Goal: Information Seeking & Learning: Learn about a topic

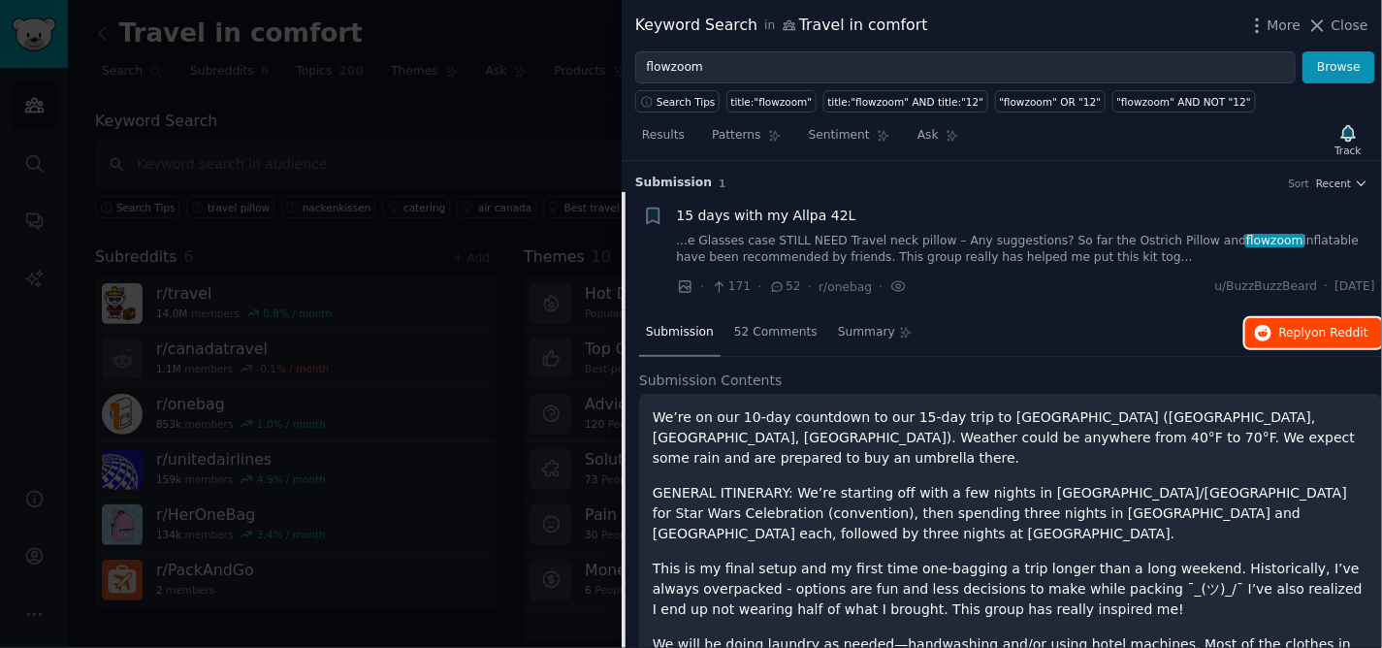
click at [1313, 327] on span "on Reddit" at bounding box center [1340, 333] width 56 height 14
click at [1351, 31] on span "Close" at bounding box center [1350, 26] width 37 height 20
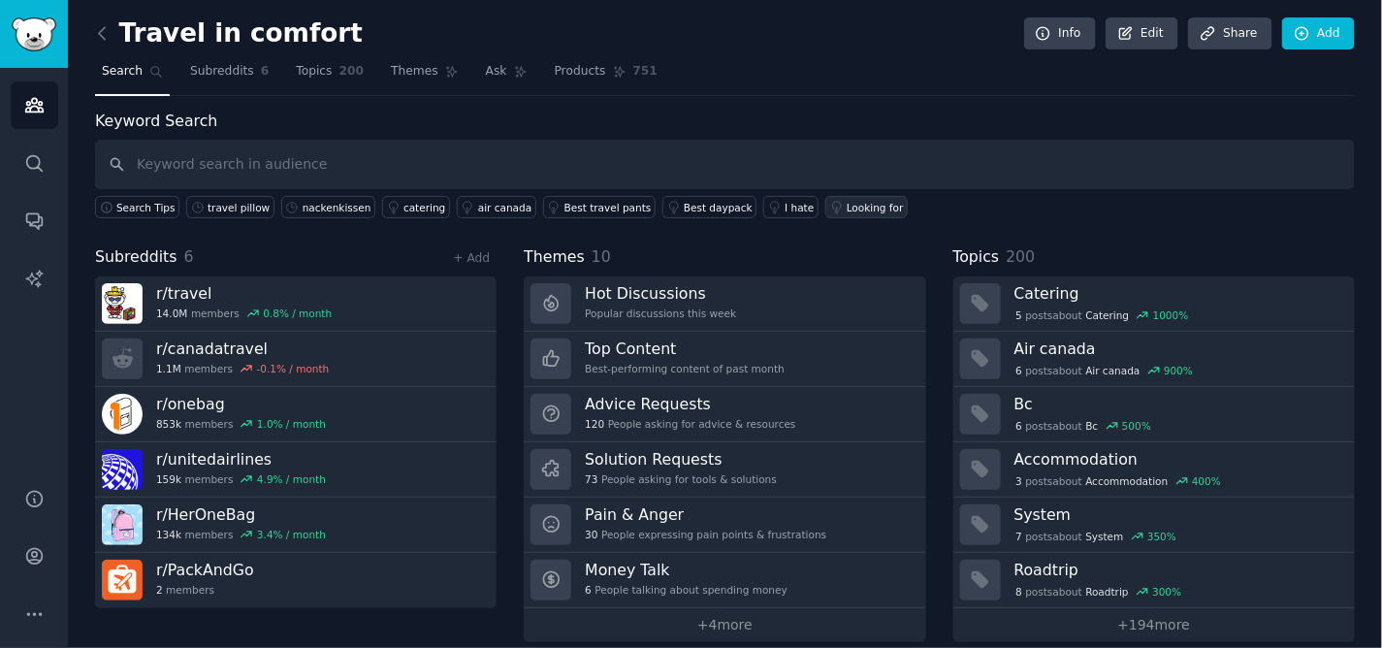
click at [847, 202] on div "Looking for" at bounding box center [875, 208] width 57 height 14
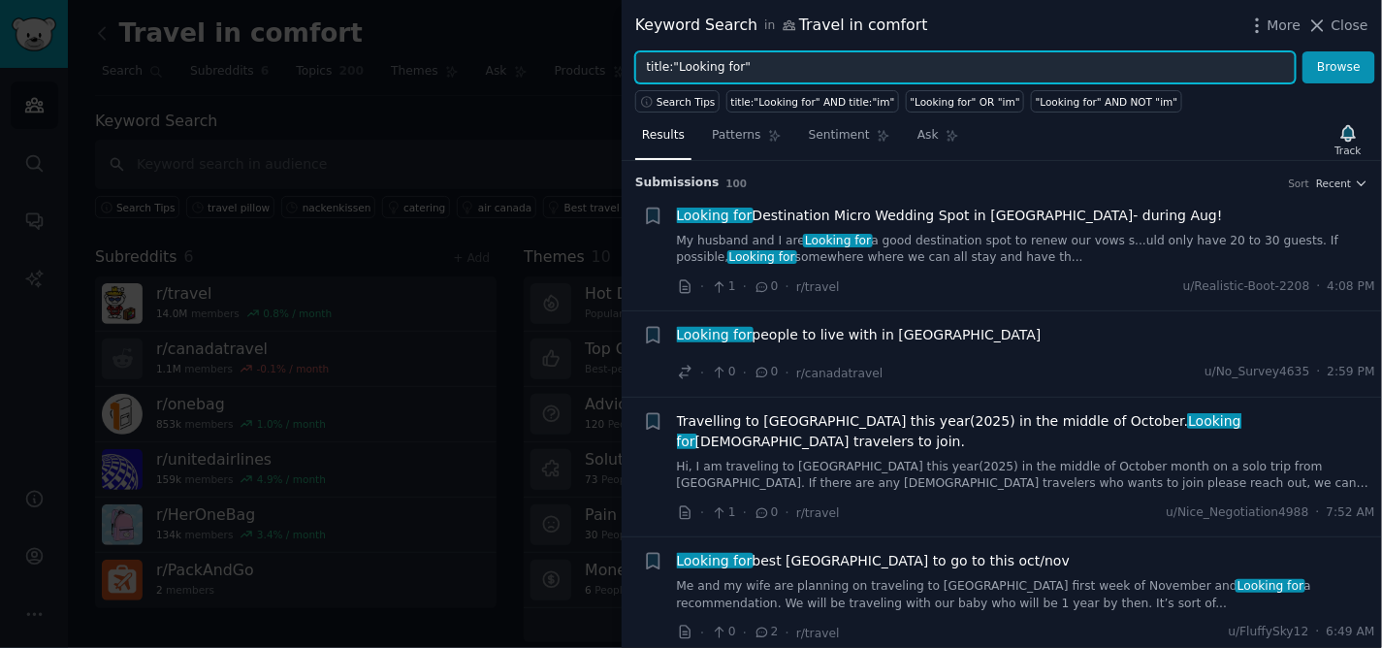
click at [757, 68] on input "title:"Looking for"" at bounding box center [965, 67] width 660 height 33
click at [1302, 51] on button "Browse" at bounding box center [1338, 67] width 73 height 33
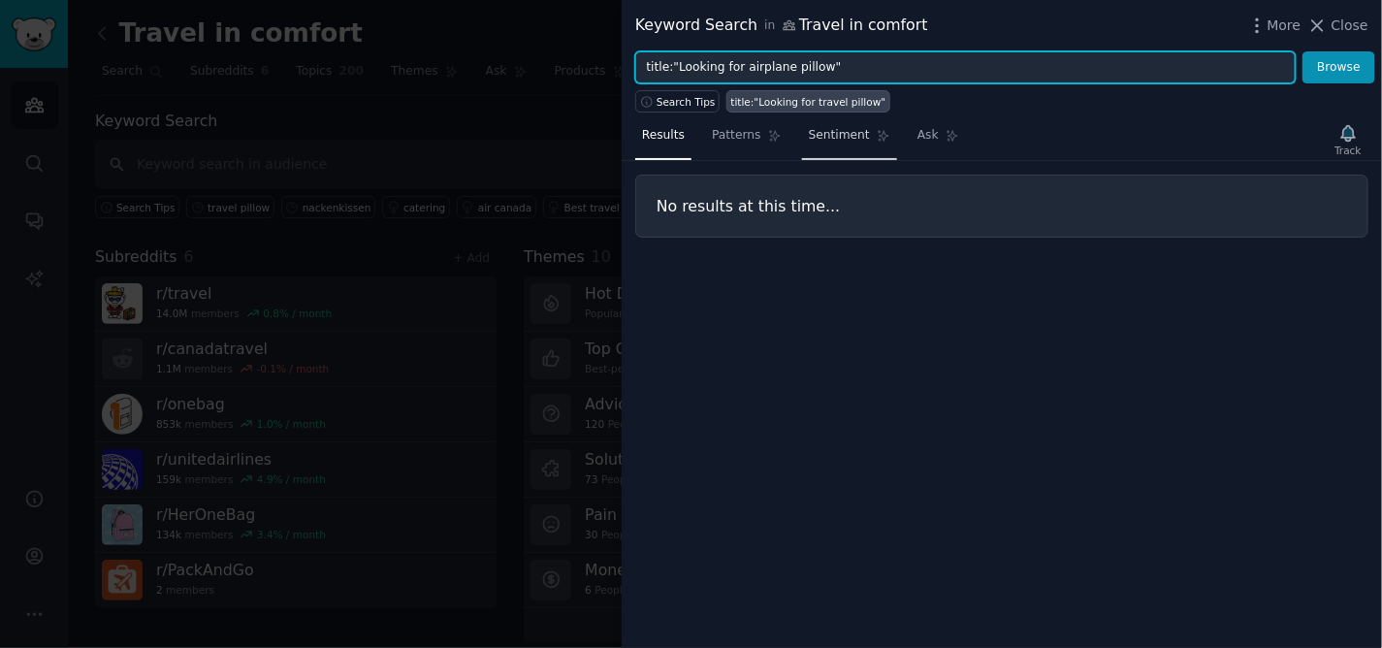
click at [1302, 51] on button "Browse" at bounding box center [1338, 67] width 73 height 33
drag, startPoint x: 822, startPoint y: 71, endPoint x: 737, endPoint y: 64, distance: 85.6
click at [737, 64] on input "title:"Looking for airplane pillow"" at bounding box center [965, 67] width 660 height 33
click at [1302, 51] on button "Browse" at bounding box center [1338, 67] width 73 height 33
drag, startPoint x: 820, startPoint y: 60, endPoint x: 739, endPoint y: 66, distance: 81.7
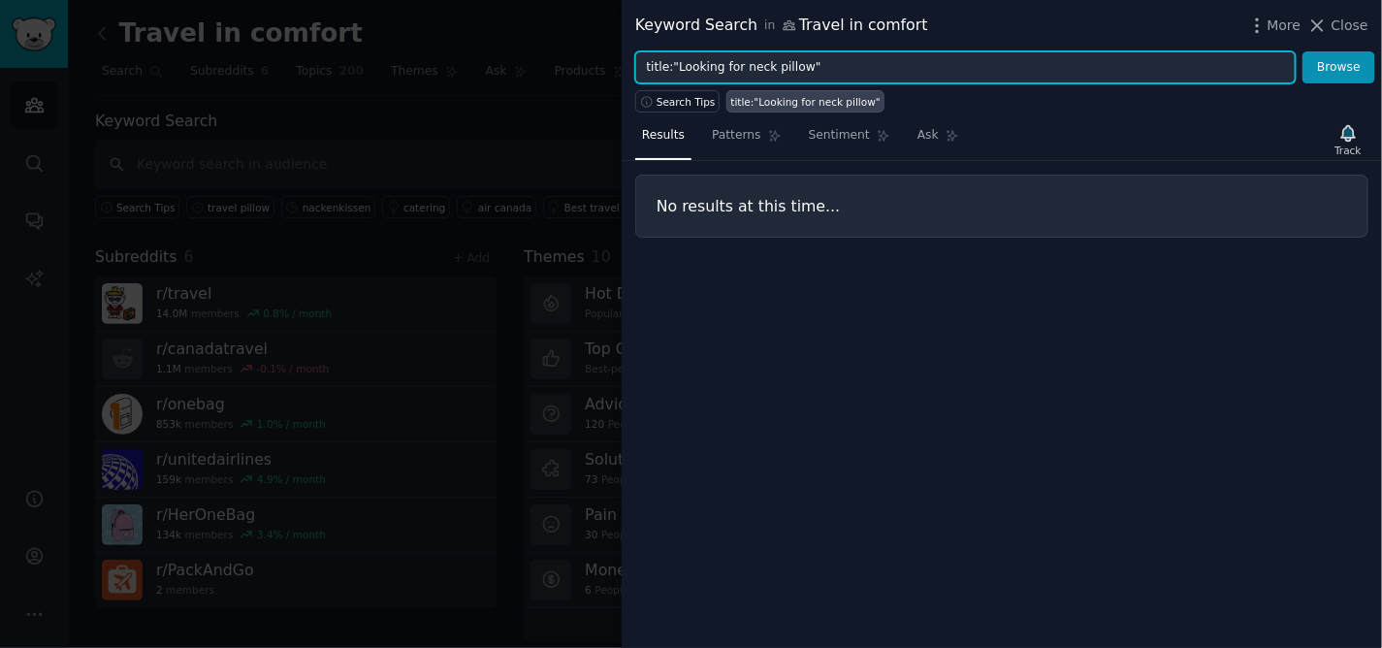
click at [739, 66] on input "title:"Looking for neck pillow"" at bounding box center [965, 67] width 660 height 33
type input "title:"Looking for pillow""
click at [1302, 51] on button "Browse" at bounding box center [1338, 67] width 73 height 33
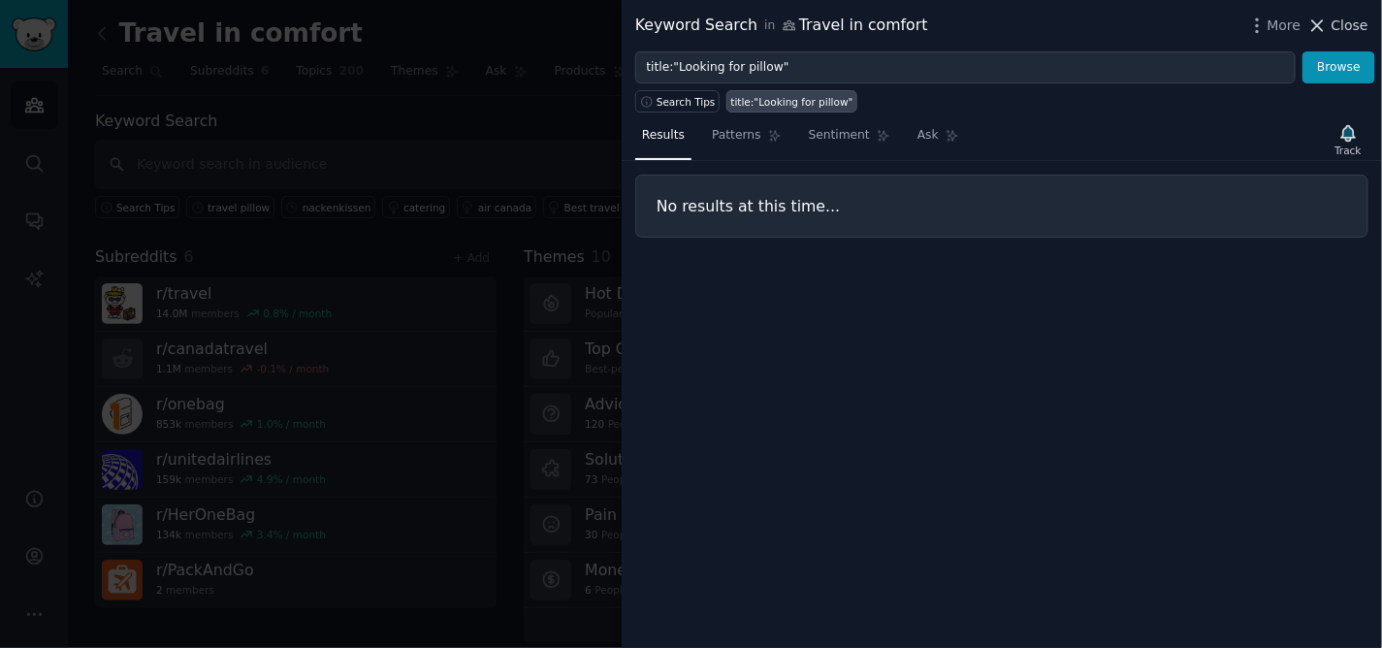
click at [1345, 20] on span "Close" at bounding box center [1350, 26] width 37 height 20
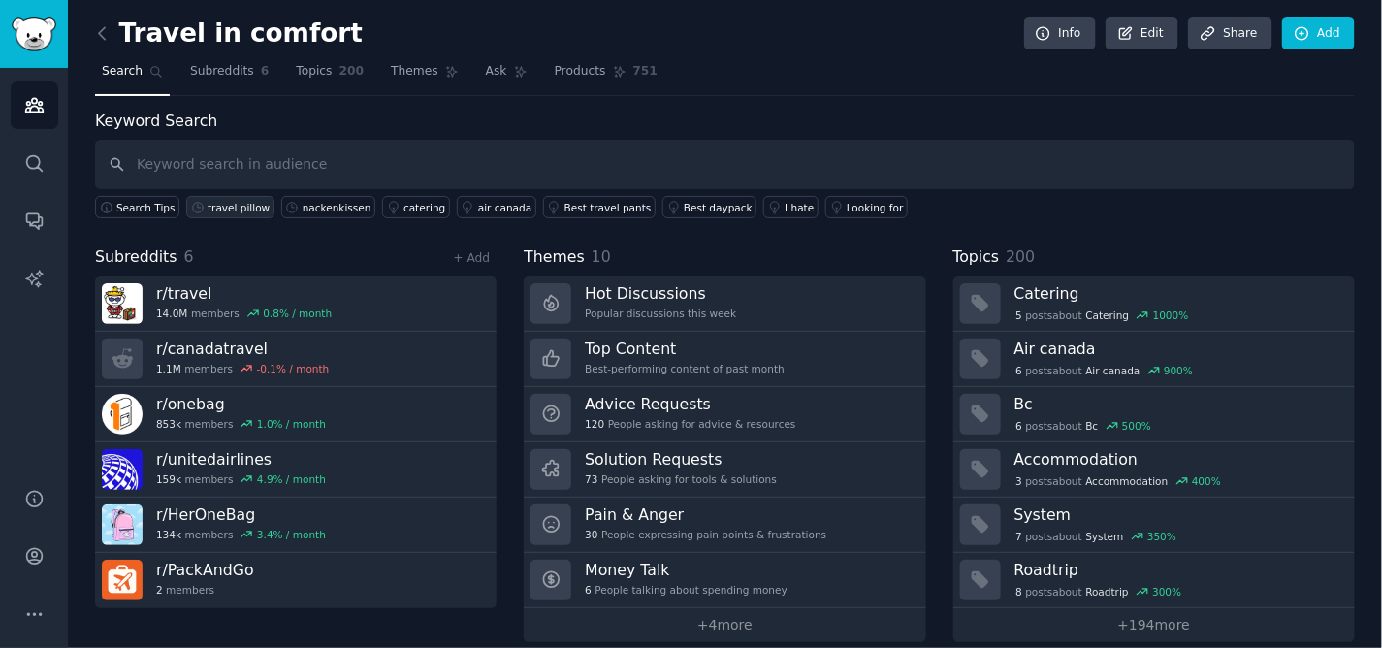
click at [217, 207] on div "travel pillow" at bounding box center [239, 208] width 62 height 14
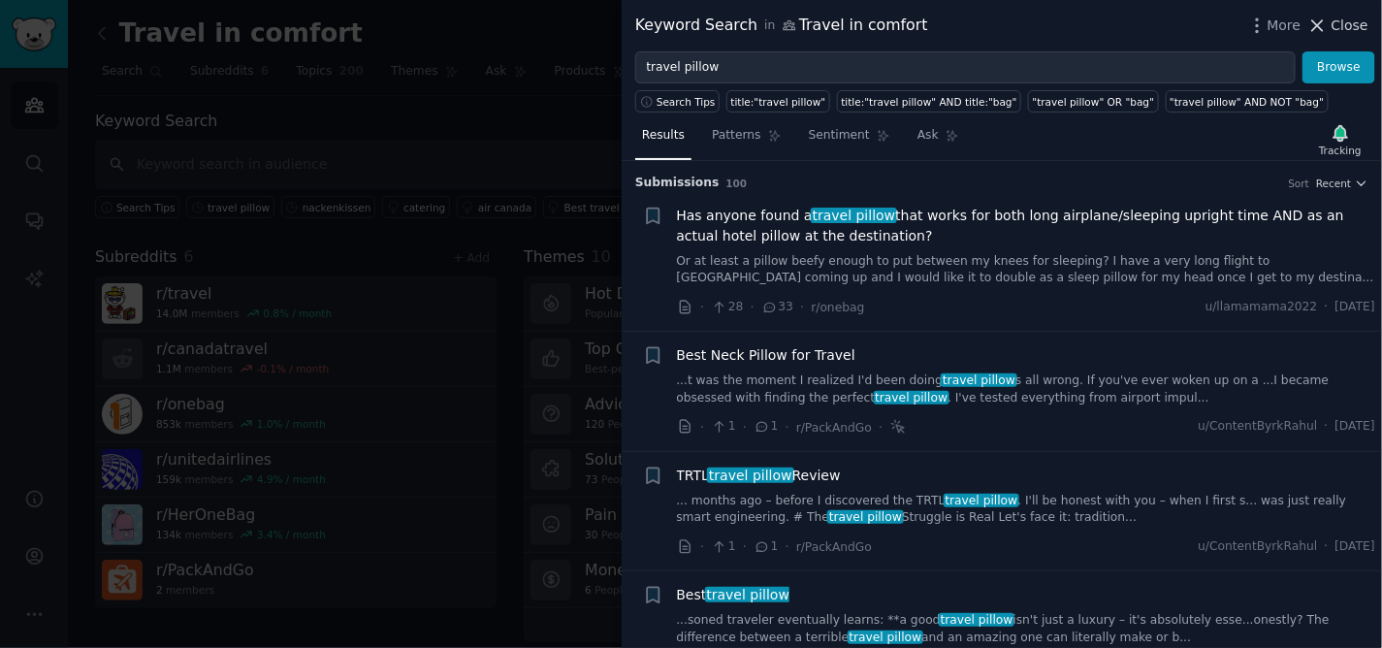
click at [1346, 26] on span "Close" at bounding box center [1350, 26] width 37 height 20
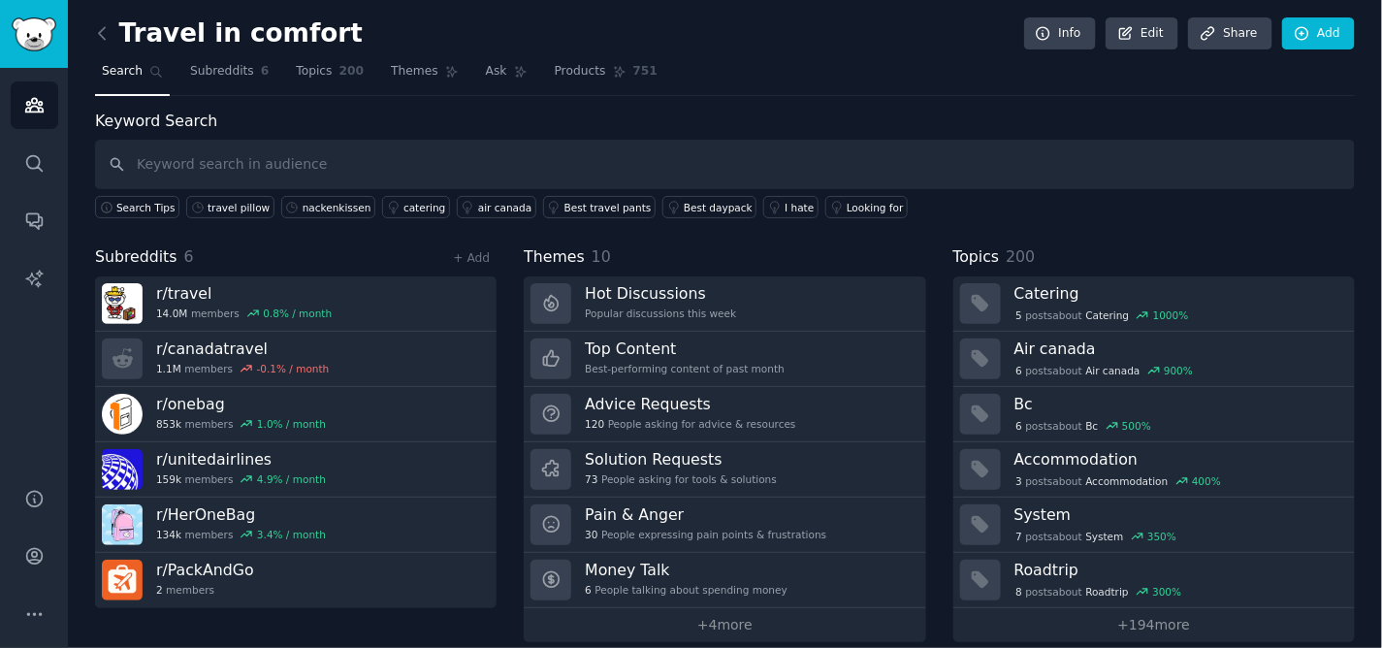
click at [122, 63] on span "Search" at bounding box center [122, 71] width 41 height 17
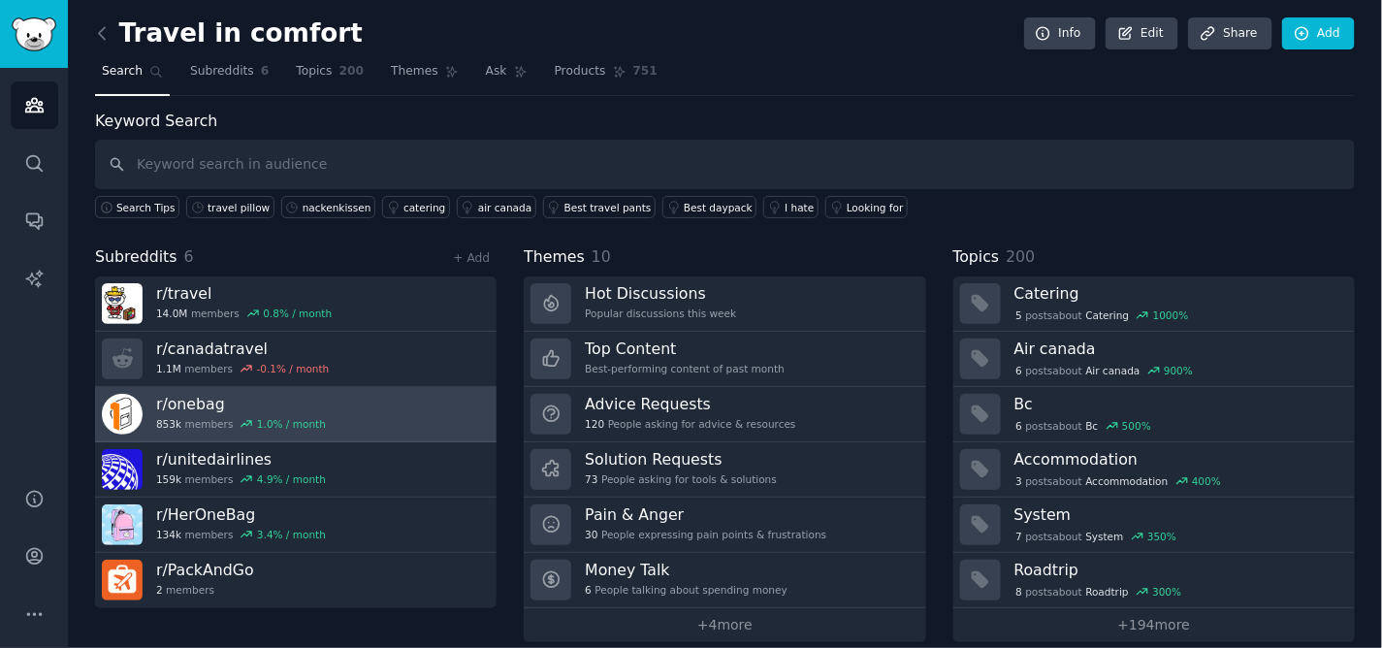
click at [181, 399] on h3 "r/ onebag" at bounding box center [241, 404] width 170 height 20
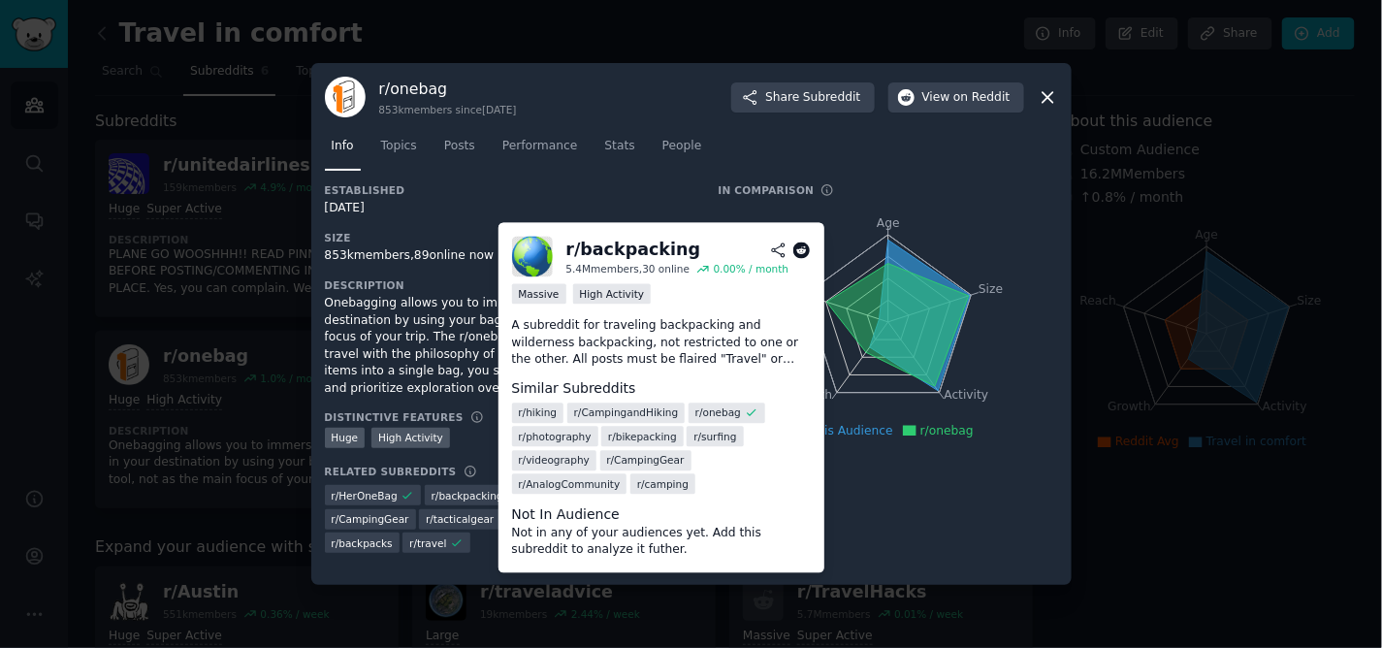
click at [469, 489] on span "r/ backpacking" at bounding box center [468, 496] width 72 height 14
click at [799, 253] on icon at bounding box center [801, 249] width 17 height 17
